Goal: Task Accomplishment & Management: Complete application form

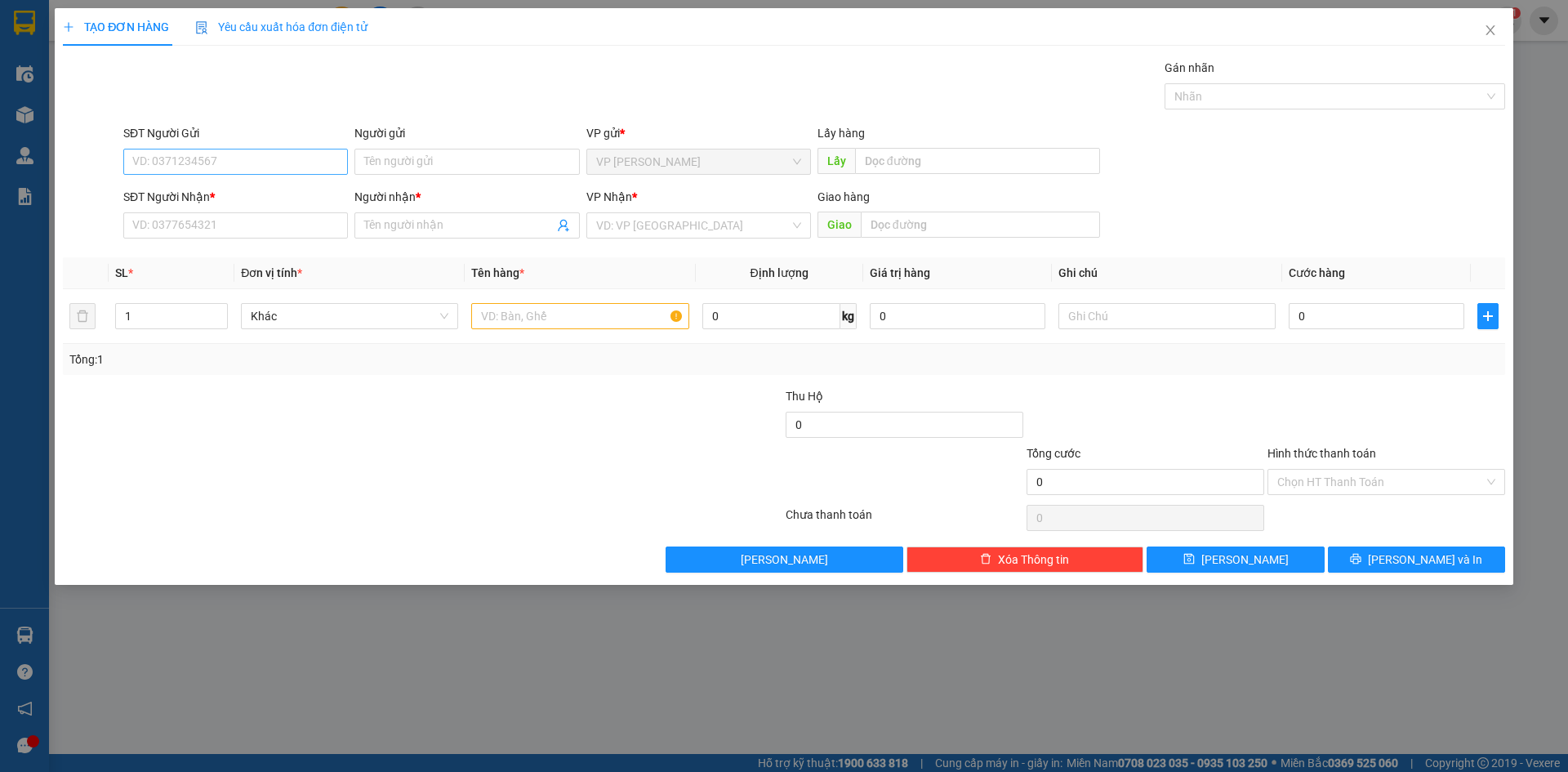
click at [337, 163] on input "SĐT Người Gửi" at bounding box center [235, 161] width 224 height 26
type input "0979921761"
click at [316, 218] on input "SĐT Người Nhận *" at bounding box center [235, 225] width 224 height 26
type input "0919216526"
click at [288, 253] on div "0919216526 - TÙNG" at bounding box center [235, 258] width 205 height 18
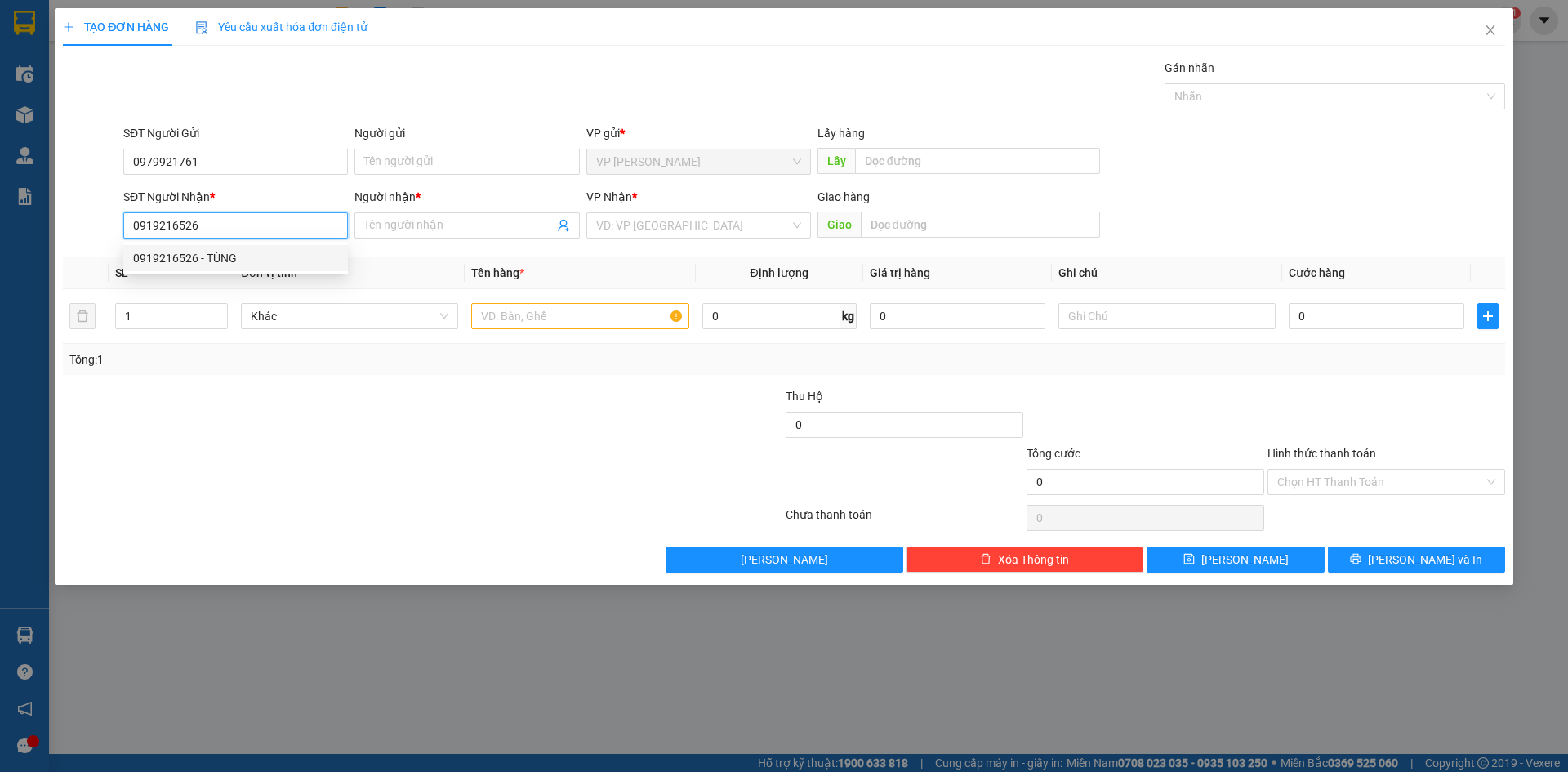
type input "TÙNG"
type input "0919216526"
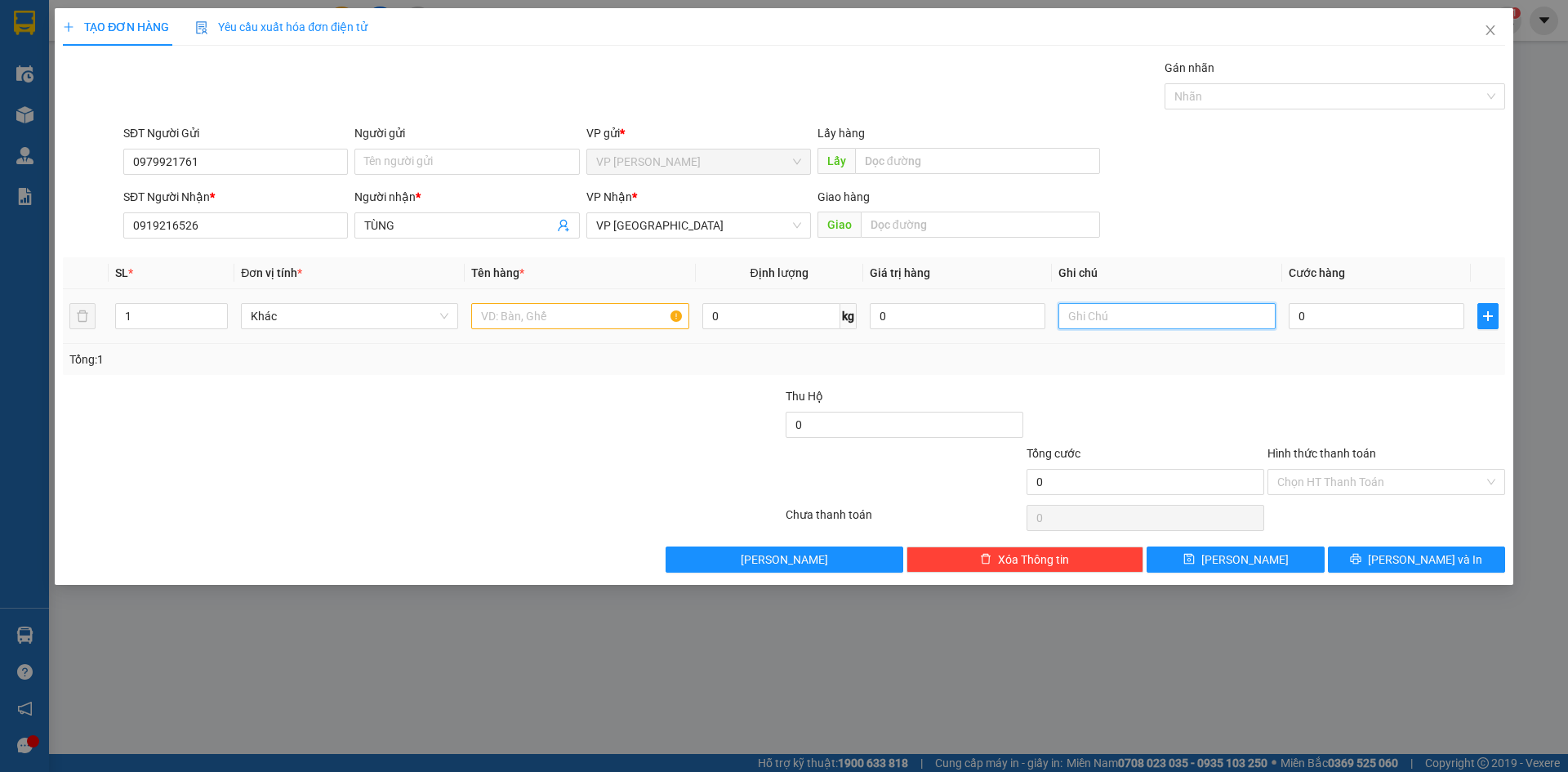
click at [1128, 317] on input "text" at bounding box center [1167, 316] width 218 height 26
type input "thung xop"
drag, startPoint x: 646, startPoint y: 295, endPoint x: 643, endPoint y: 309, distance: 14.3
click at [644, 302] on td at bounding box center [580, 316] width 230 height 55
click at [643, 312] on input "text" at bounding box center [579, 316] width 218 height 26
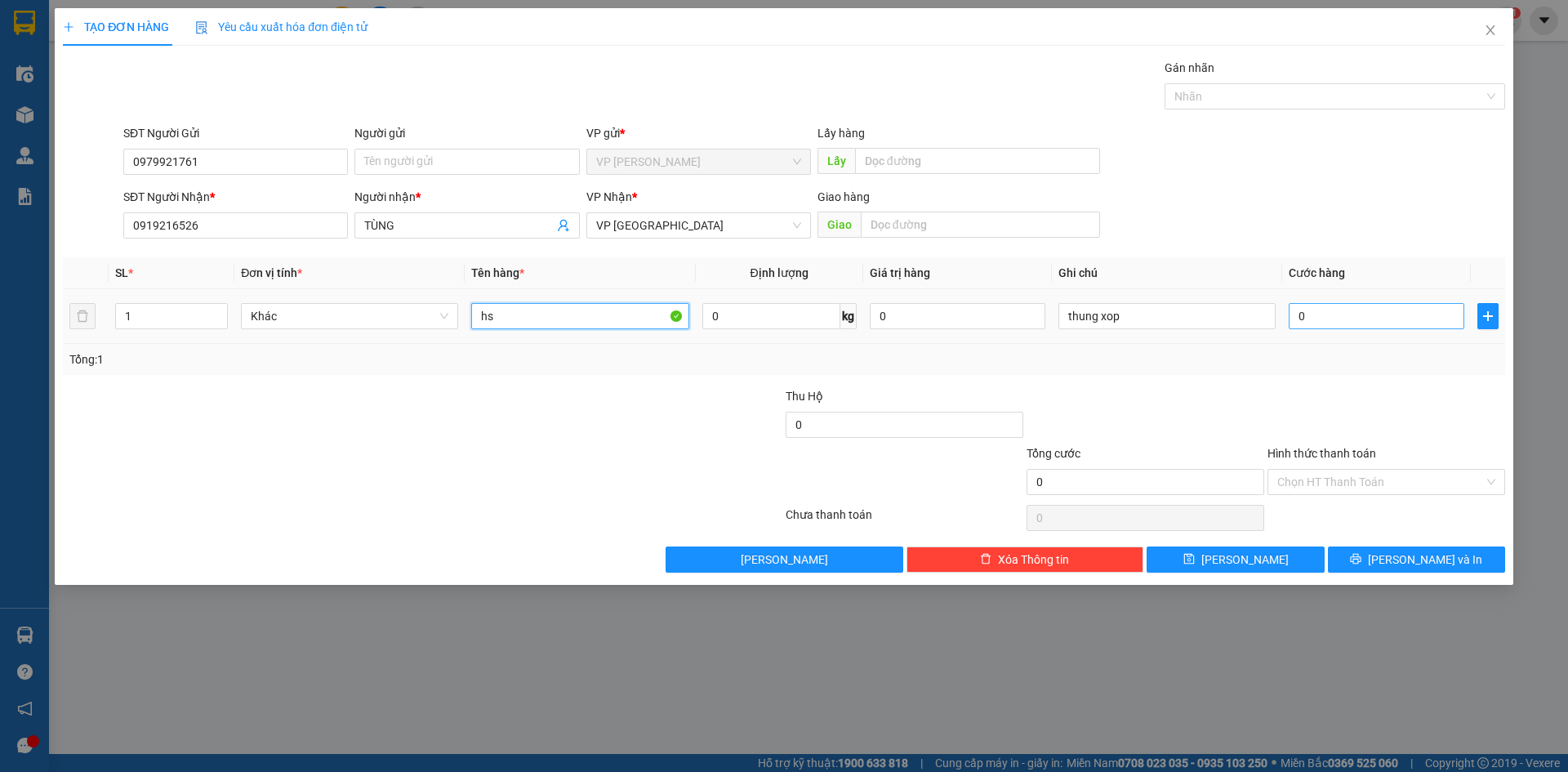
type input "hs"
click at [1347, 316] on input "0" at bounding box center [1377, 316] width 176 height 26
type input "3"
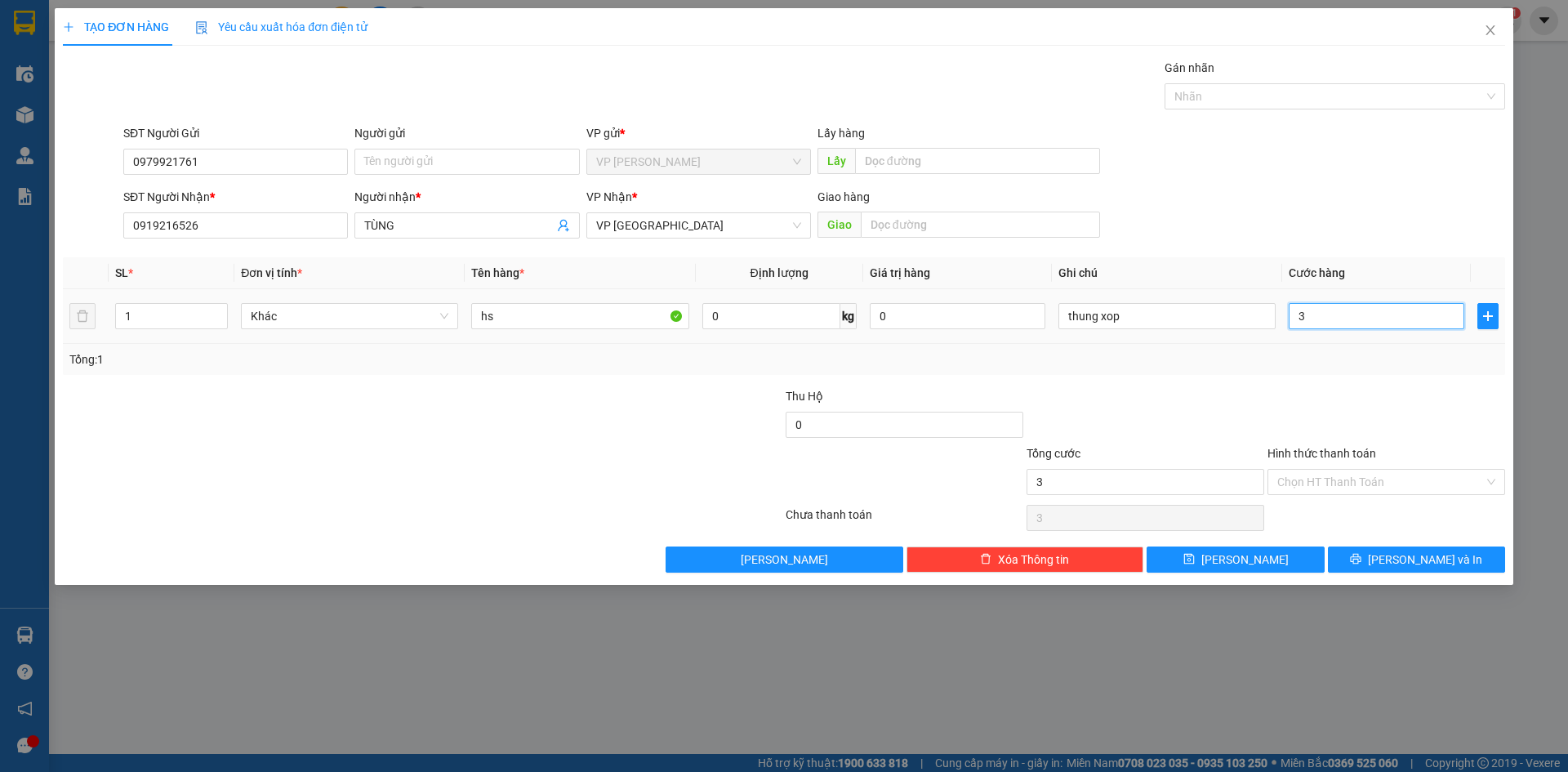
type input "30"
type input "300"
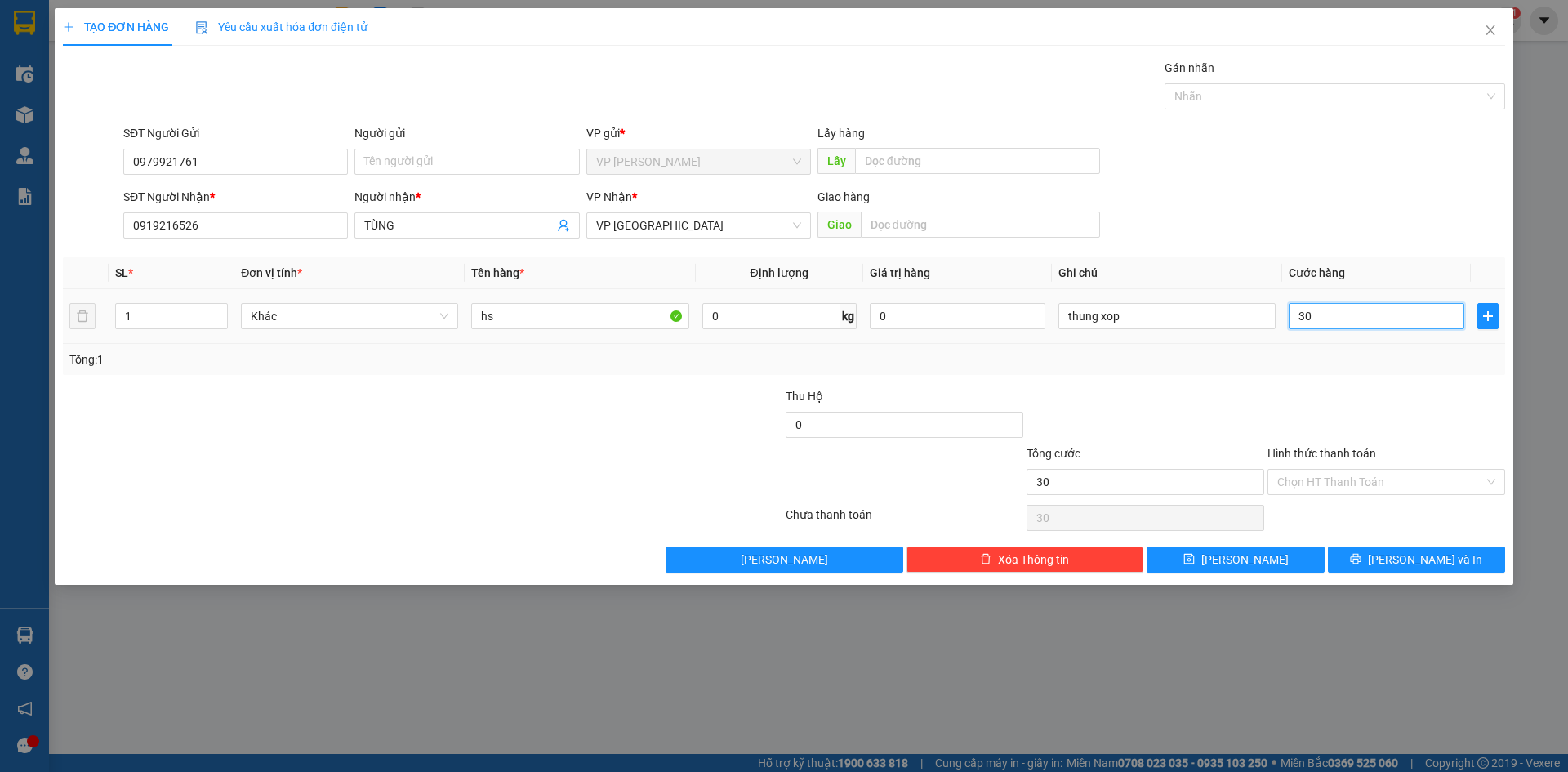
type input "300"
type input "3.000"
type input "30.000"
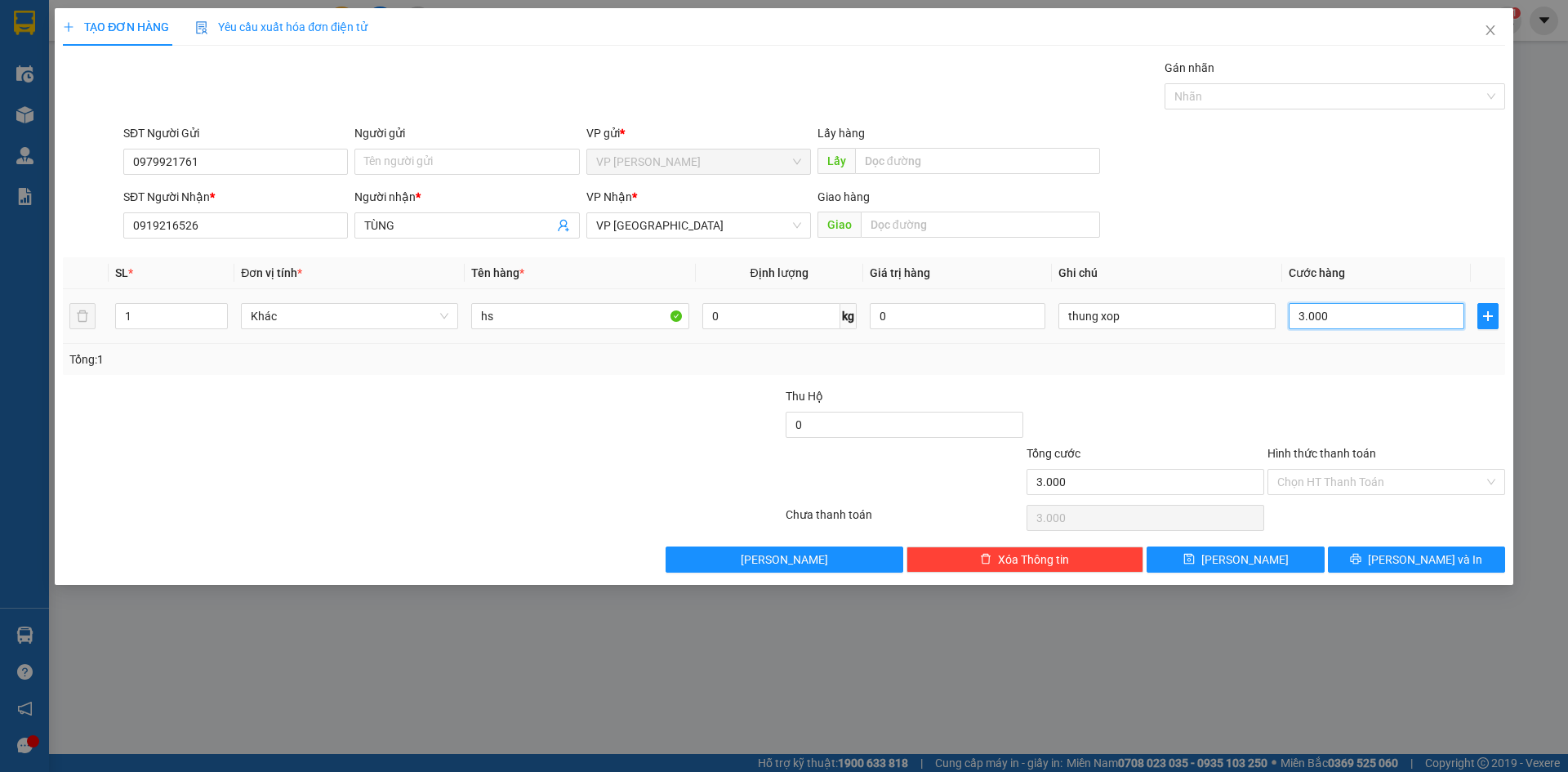
type input "30.000"
click at [1398, 560] on button "[PERSON_NAME] và In" at bounding box center [1417, 559] width 177 height 26
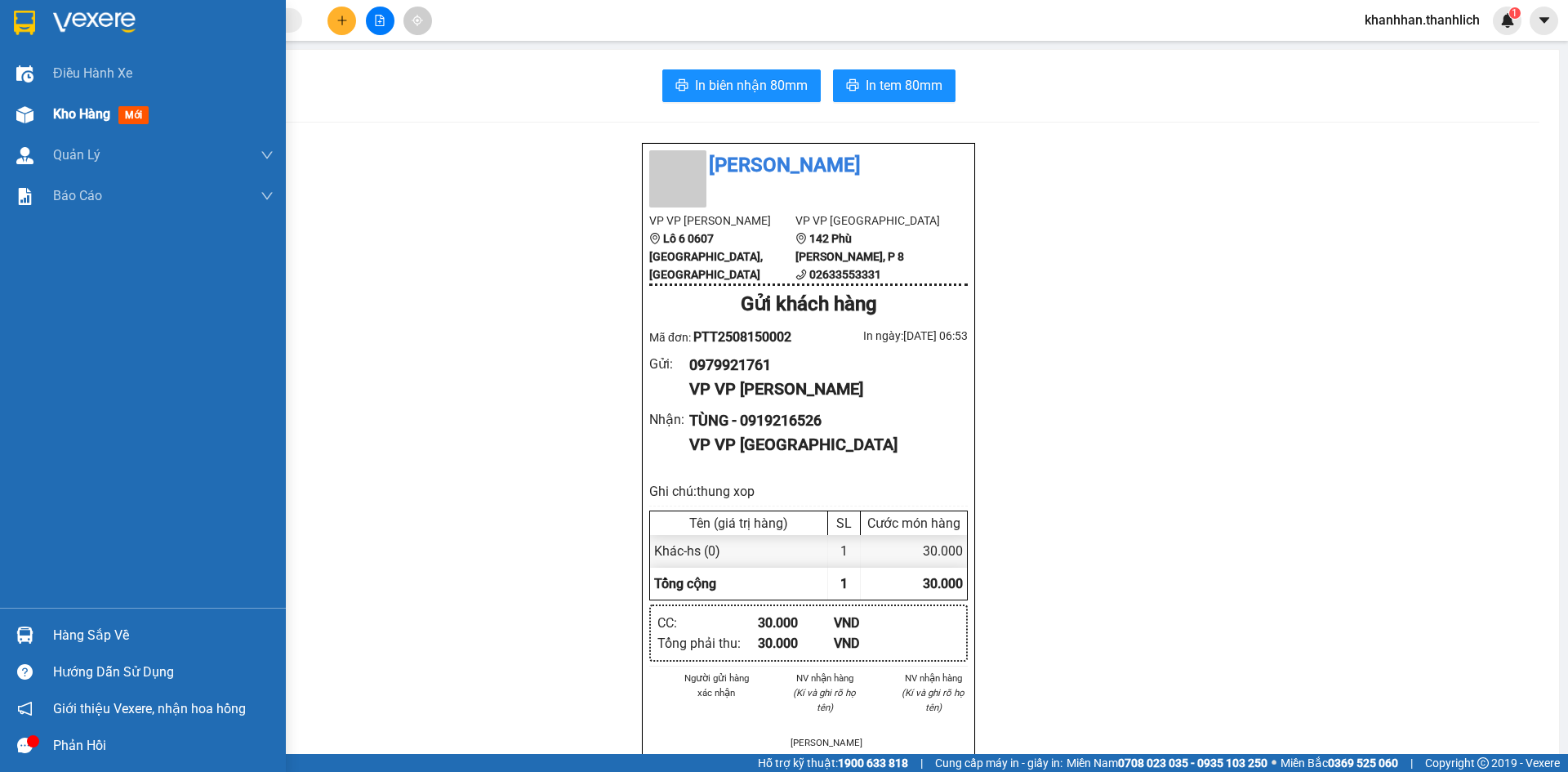
click at [39, 113] on div "Kho hàng mới" at bounding box center [142, 114] width 286 height 41
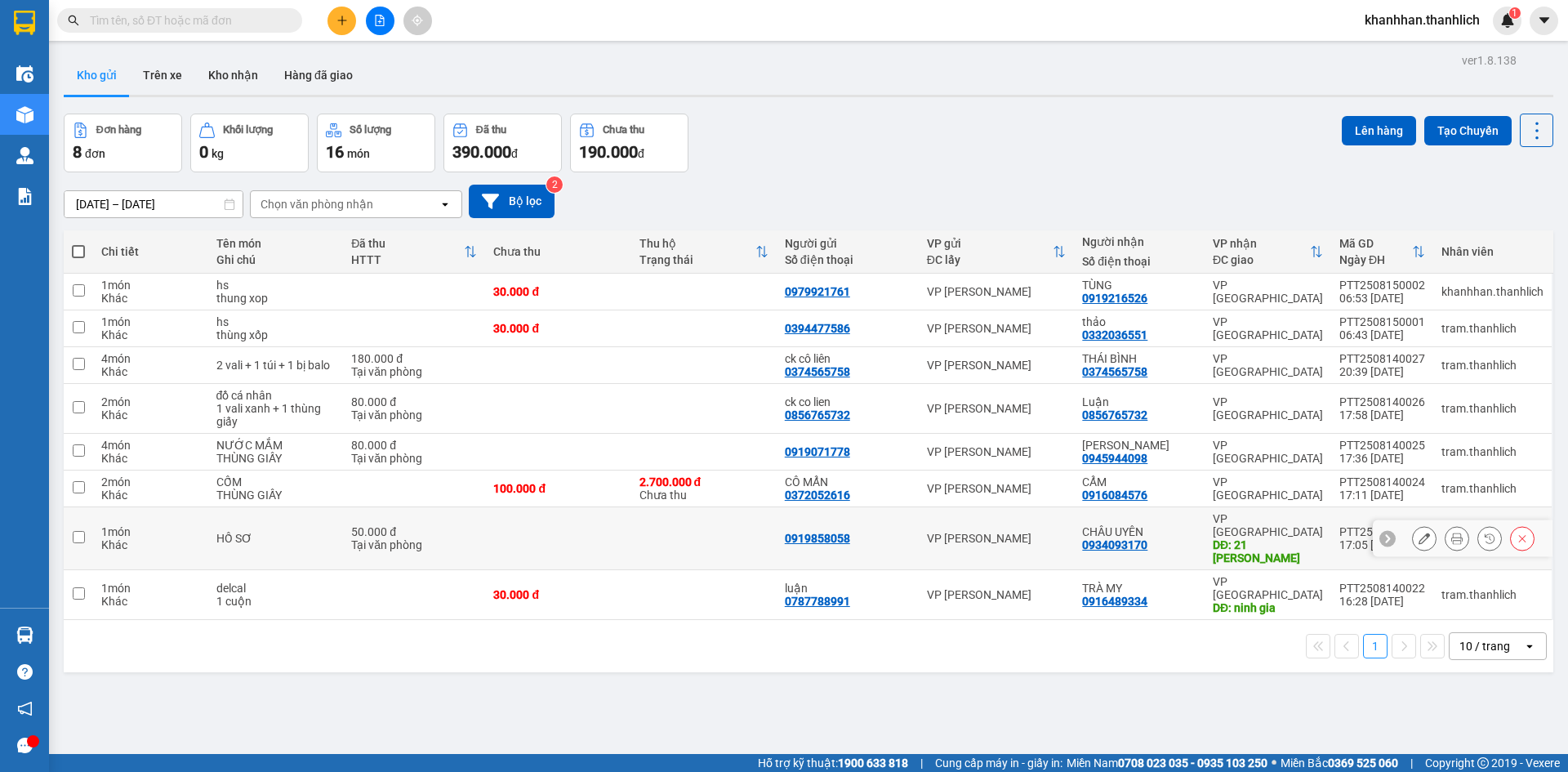
click at [1419, 532] on icon at bounding box center [1424, 537] width 11 height 11
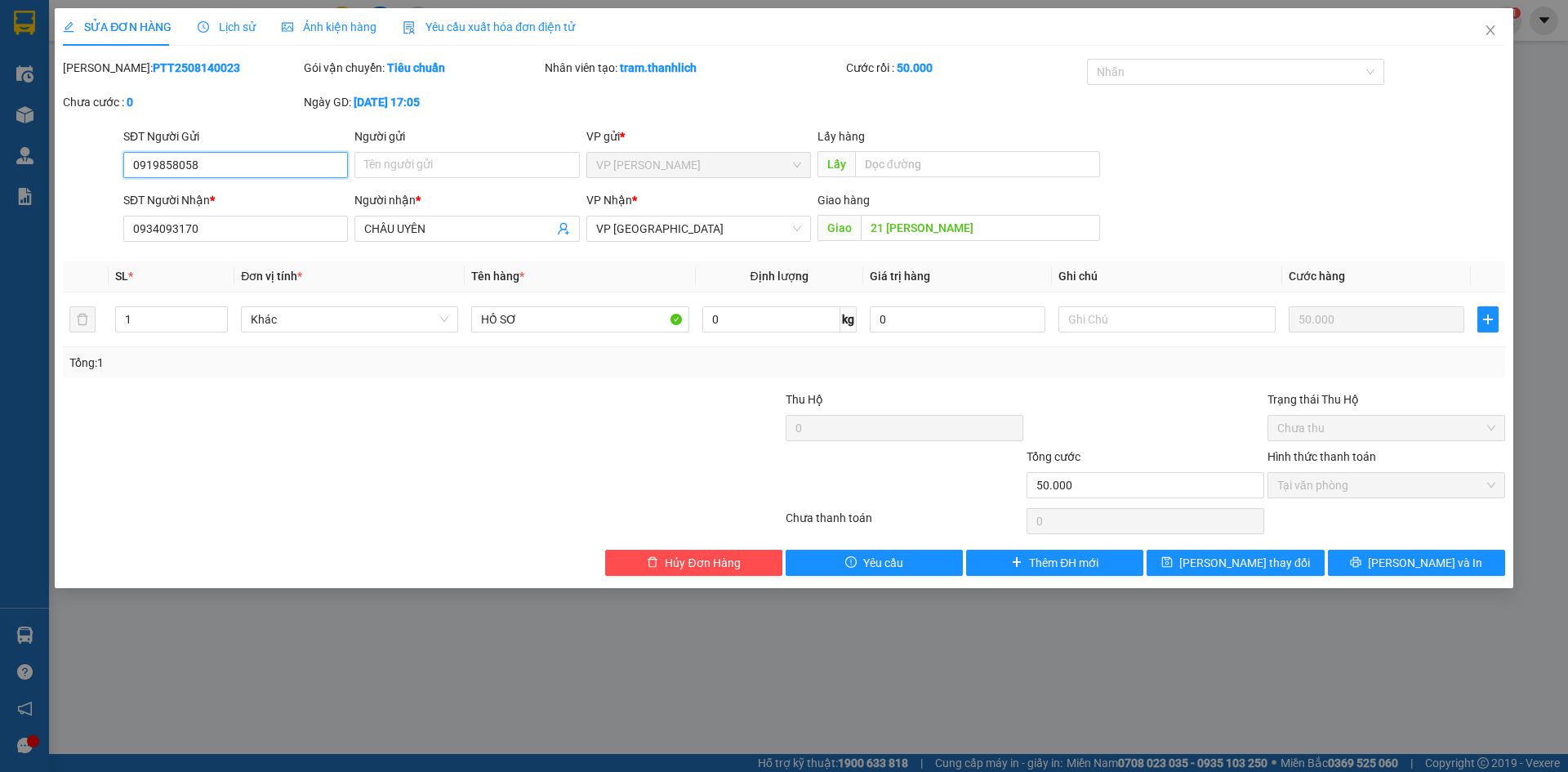
type input "0919858058"
type input "0934093170"
type input "21 TRẦN PHÚ"
type input "50.000"
click at [441, 162] on input "Người gửi" at bounding box center [466, 165] width 224 height 26
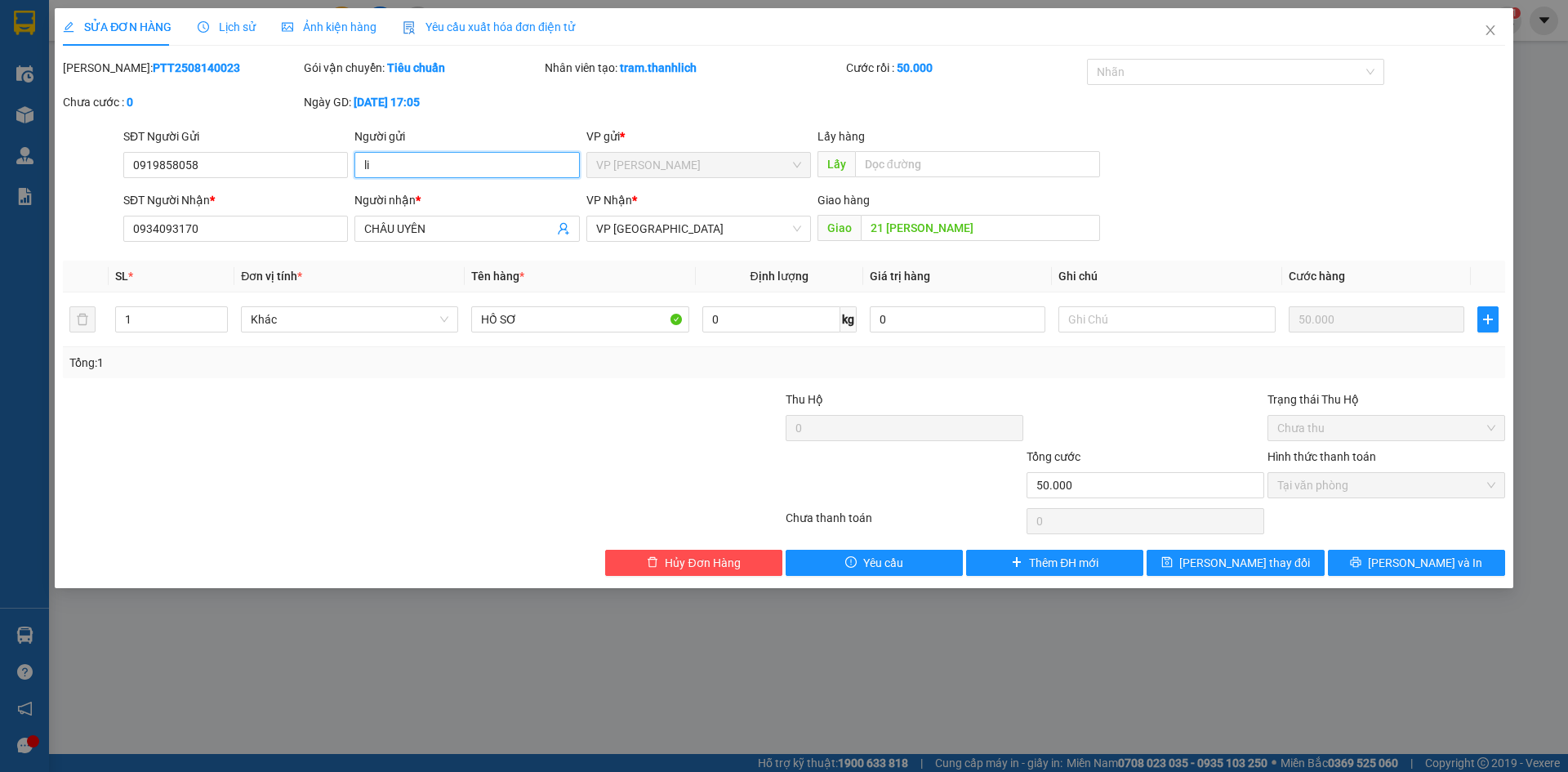
type input "l"
type input "gửi limousine 16h30 hôm qua"
click at [1272, 559] on span "Lưu thay đổi" at bounding box center [1244, 562] width 131 height 18
